Goal: Information Seeking & Learning: Learn about a topic

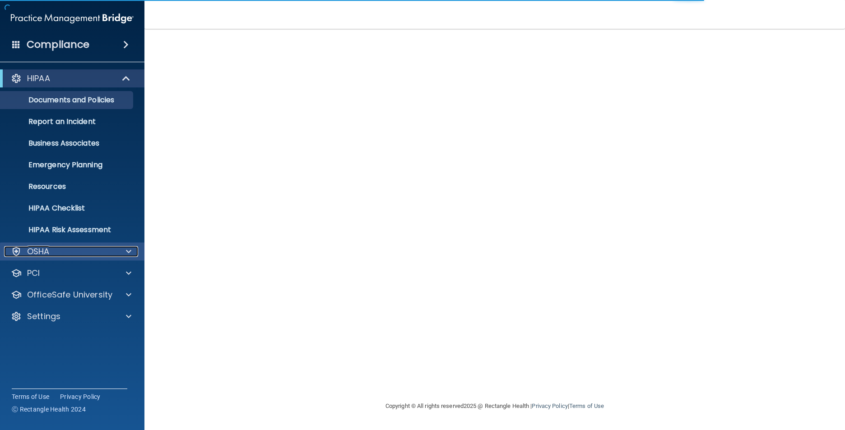
click at [36, 249] on p "OSHA" at bounding box center [38, 251] width 23 height 11
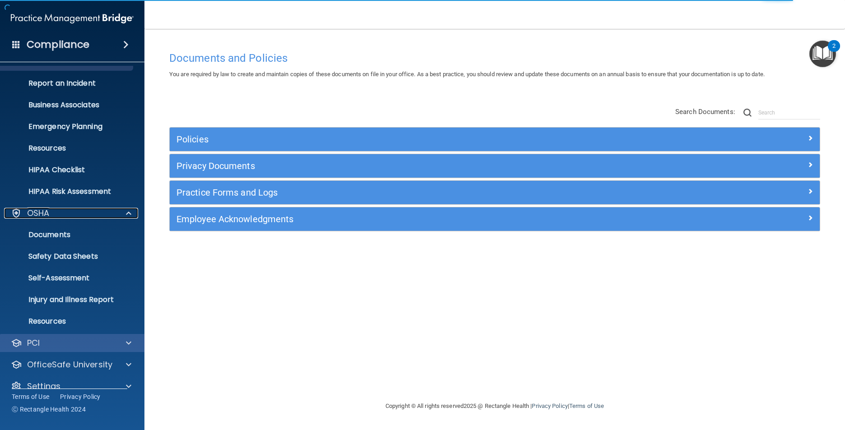
scroll to position [52, 0]
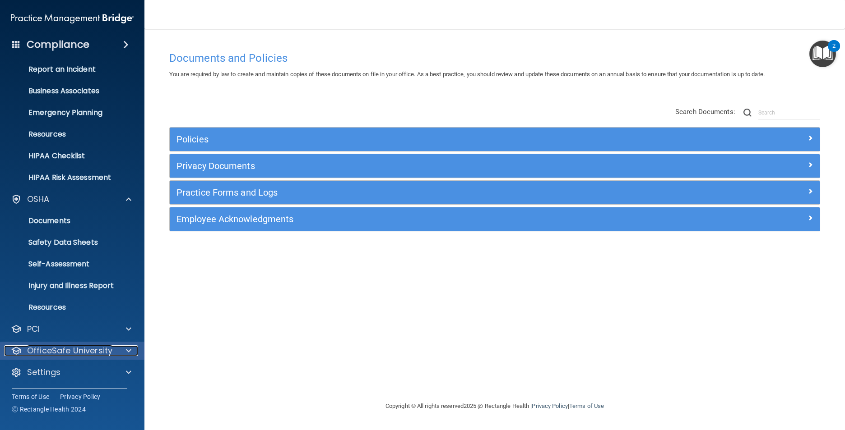
click at [63, 346] on p "OfficeSafe University" at bounding box center [69, 351] width 85 height 11
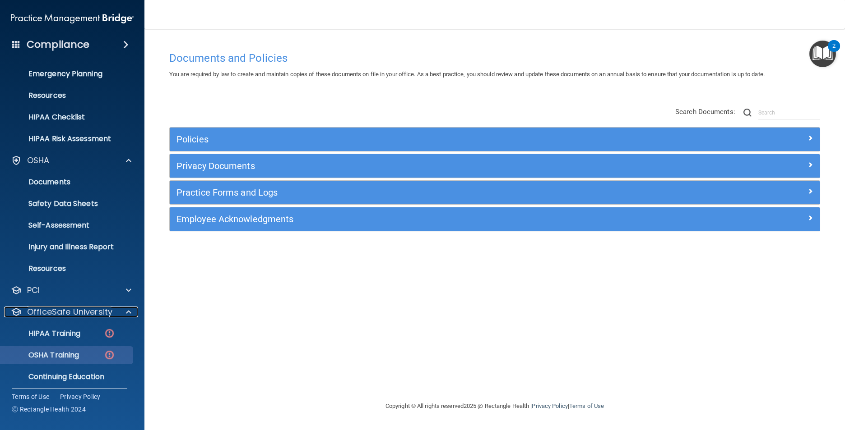
scroll to position [117, 0]
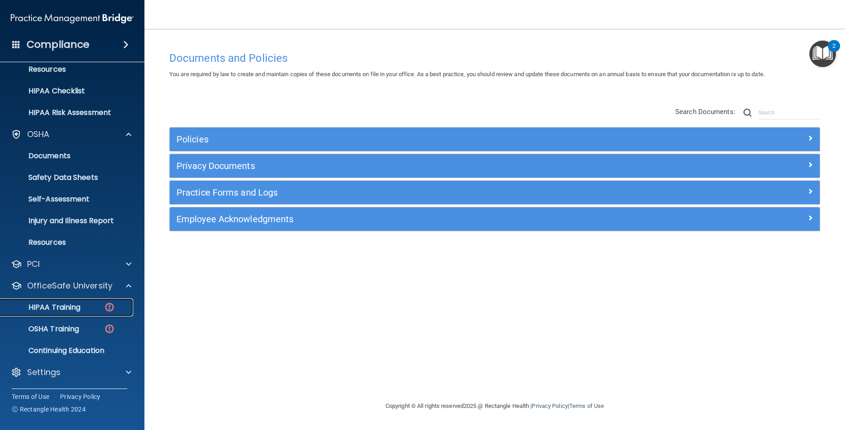
click at [61, 307] on p "HIPAA Training" at bounding box center [43, 307] width 74 height 9
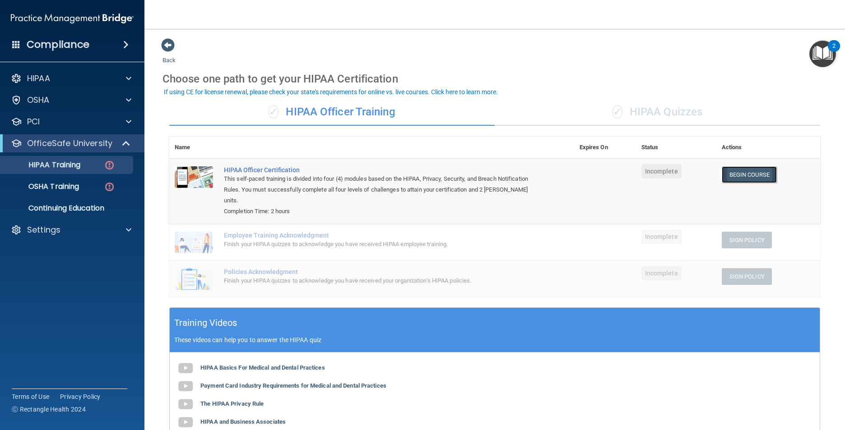
click at [754, 172] on link "Begin Course" at bounding box center [748, 174] width 55 height 17
click at [55, 227] on p "Settings" at bounding box center [43, 230] width 33 height 11
click at [43, 276] on p "My Users" at bounding box center [67, 273] width 123 height 9
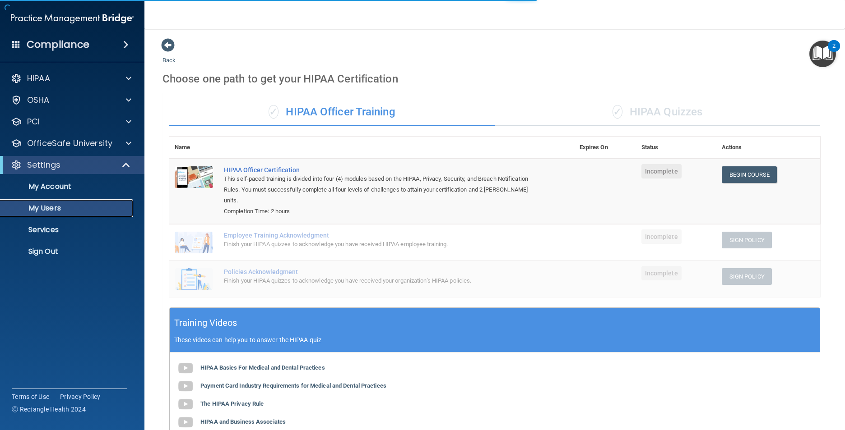
select select "20"
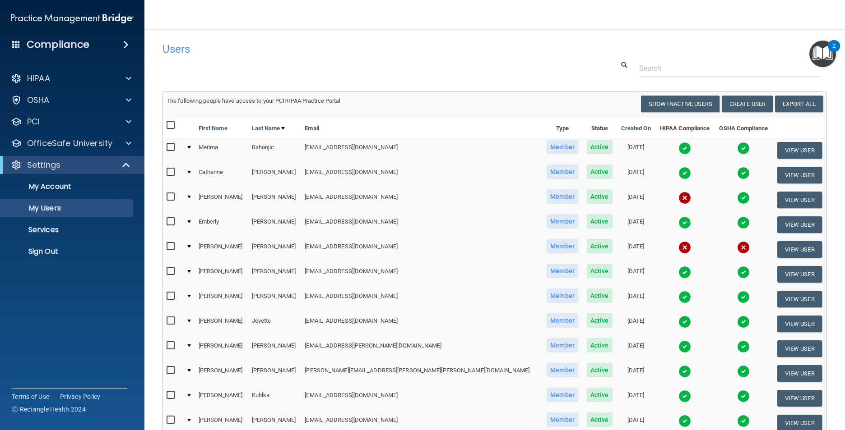
click at [174, 197] on input "checkbox" at bounding box center [171, 197] width 10 height 7
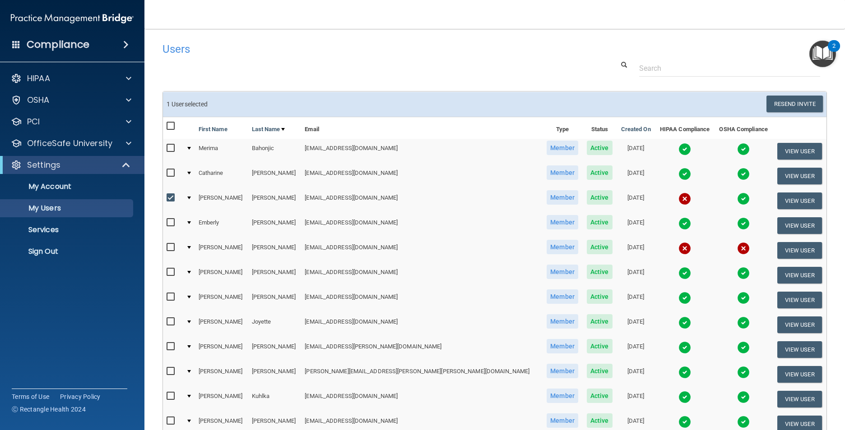
click at [192, 197] on td at bounding box center [188, 201] width 13 height 25
click at [678, 198] on img at bounding box center [684, 199] width 13 height 13
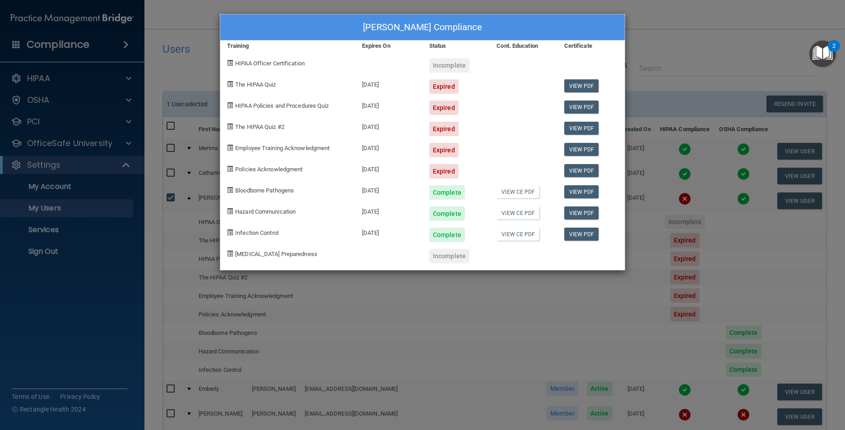
click at [672, 73] on div "[PERSON_NAME] Compliance Training Expires On Status Cont. Education Certificate…" at bounding box center [422, 215] width 845 height 430
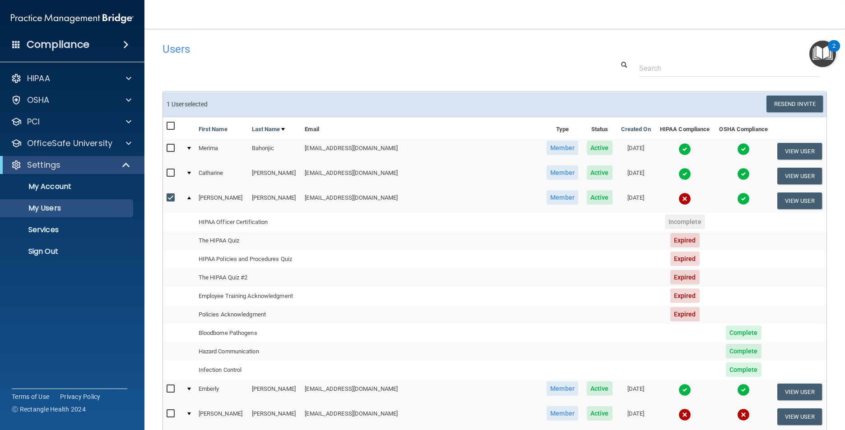
click at [171, 197] on input "checkbox" at bounding box center [171, 197] width 10 height 7
checkbox input "false"
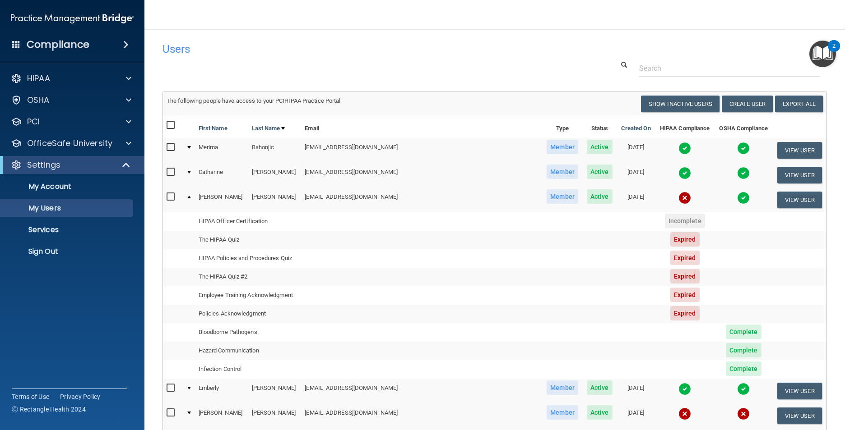
click at [195, 197] on td at bounding box center [188, 200] width 13 height 24
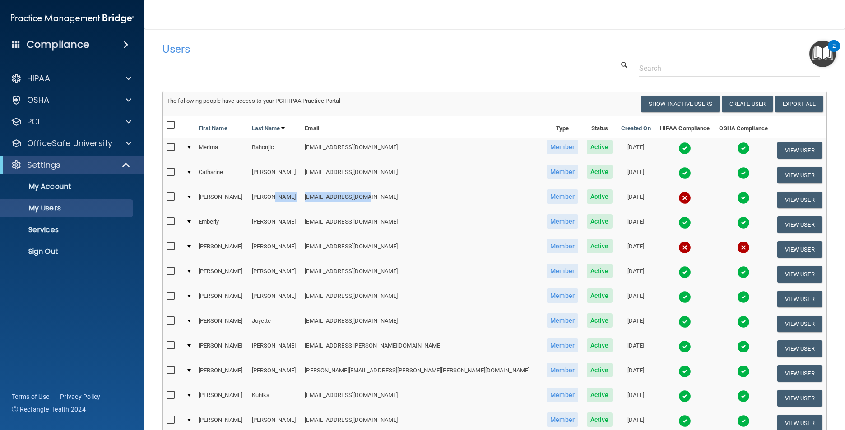
drag, startPoint x: 356, startPoint y: 196, endPoint x: 307, endPoint y: 196, distance: 49.2
click at [307, 196] on tr "Sarah Curran s.buzzell8@gmail.com Member Active 08/28/2023 View User" at bounding box center [494, 200] width 663 height 25
click at [779, 194] on button "View User" at bounding box center [799, 200] width 45 height 17
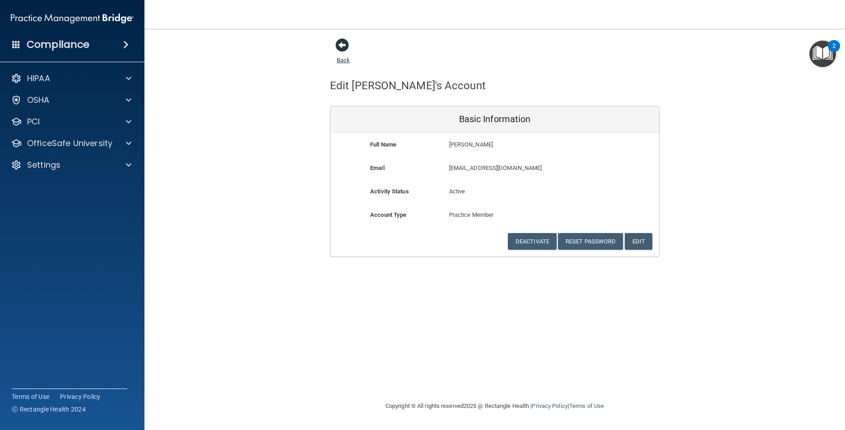
click at [341, 45] on span at bounding box center [342, 45] width 14 height 14
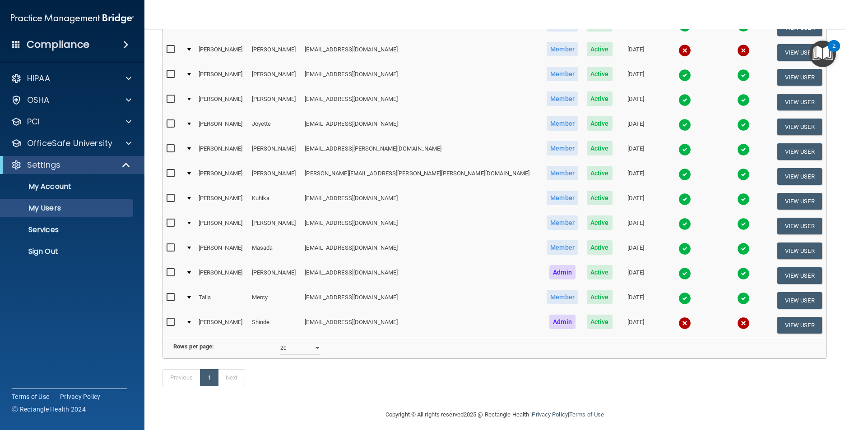
scroll to position [217, 0]
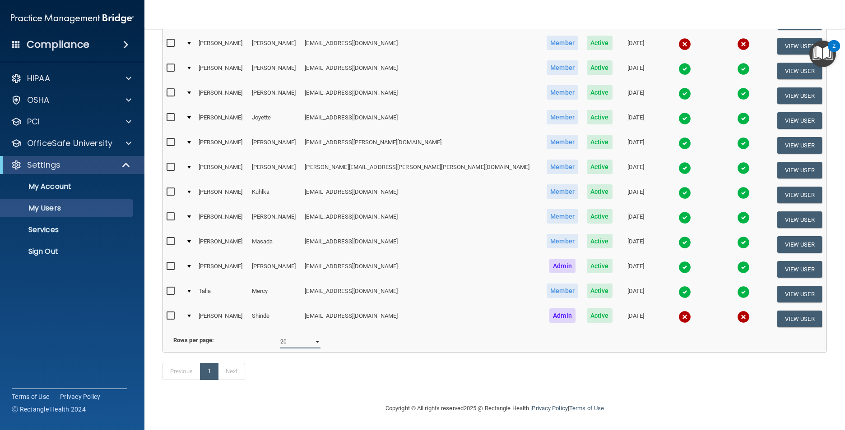
click at [311, 335] on select "10 20 30 40 all" at bounding box center [300, 342] width 40 height 14
click at [307, 339] on select "10 20 30 40 all" at bounding box center [300, 342] width 40 height 14
select select "40"
click at [280, 335] on select "10 20 30 40 all" at bounding box center [300, 342] width 40 height 14
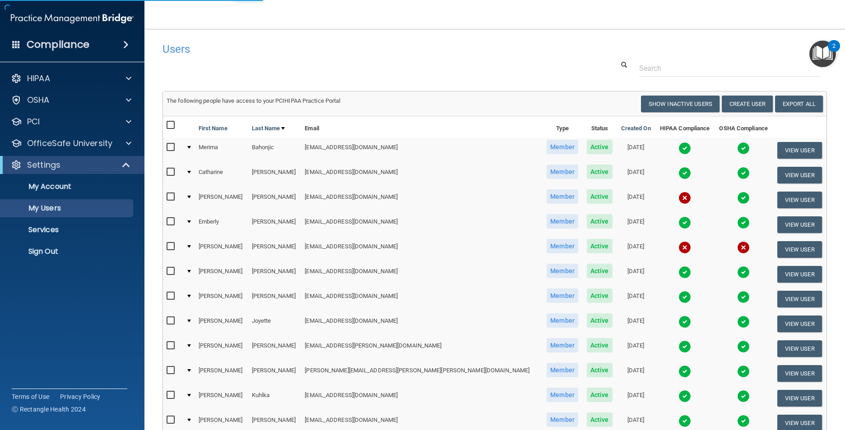
select select "40"
click at [47, 73] on p "HIPAA" at bounding box center [38, 78] width 23 height 11
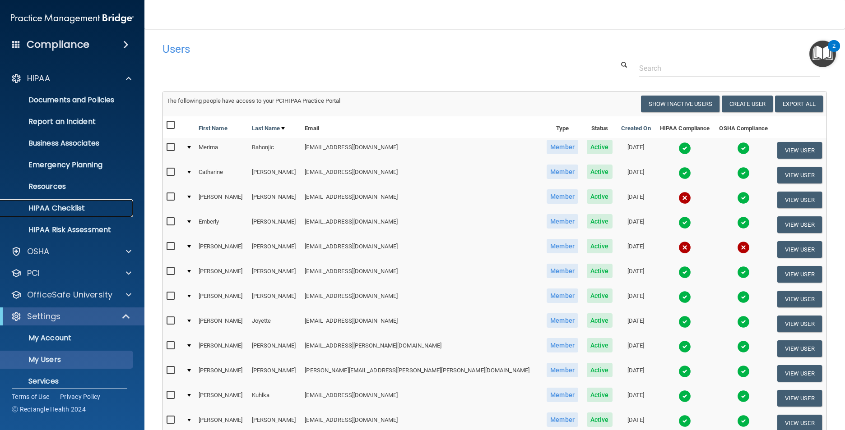
click at [57, 207] on p "HIPAA Checklist" at bounding box center [67, 208] width 123 height 9
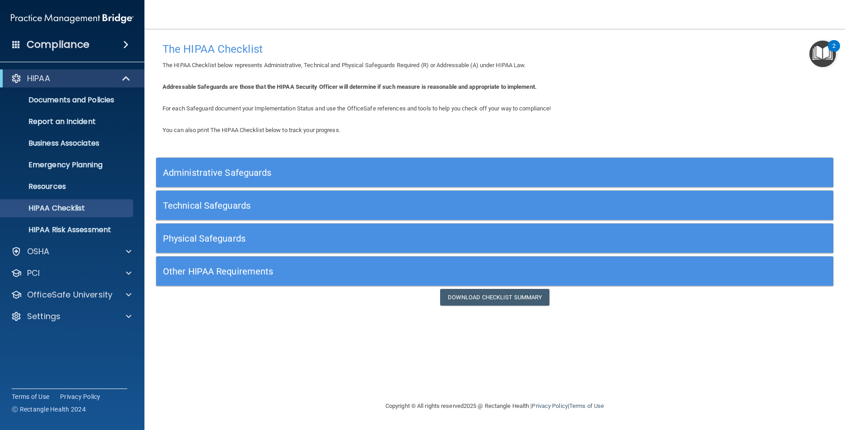
drag, startPoint x: 295, startPoint y: 345, endPoint x: 196, endPoint y: 278, distance: 120.0
click at [295, 345] on div "The HIPAA Checklist The HIPAA Checklist below represents Administrative, Techni…" at bounding box center [494, 215] width 664 height 354
